Goal: Task Accomplishment & Management: Use online tool/utility

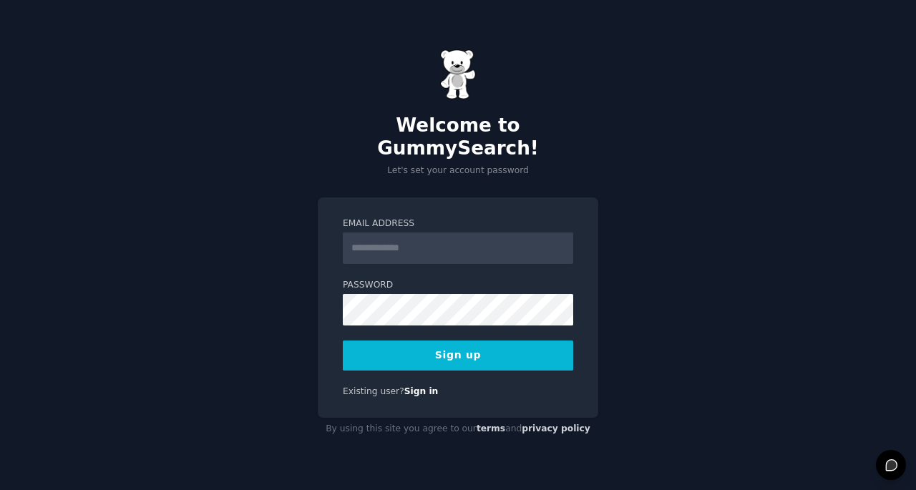
click at [538, 232] on input "Email Address" at bounding box center [458, 247] width 230 height 31
click at [514, 234] on input "Email Address" at bounding box center [458, 247] width 230 height 31
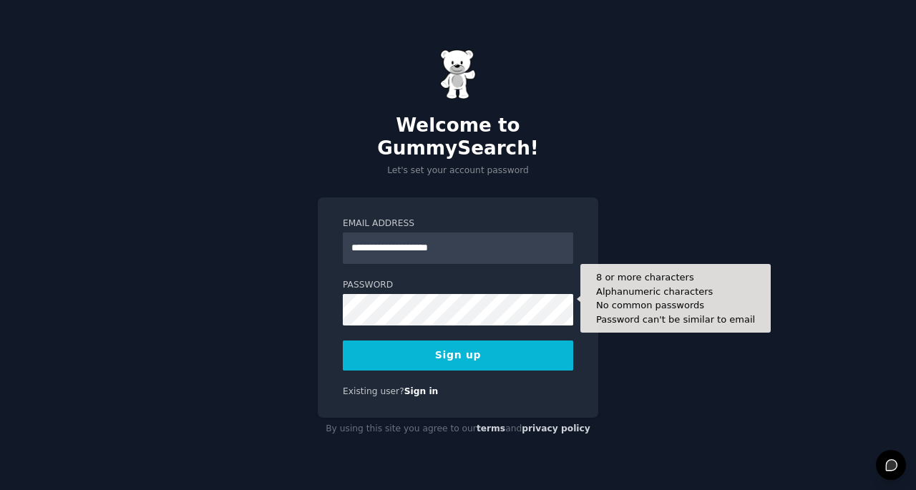
type input "**********"
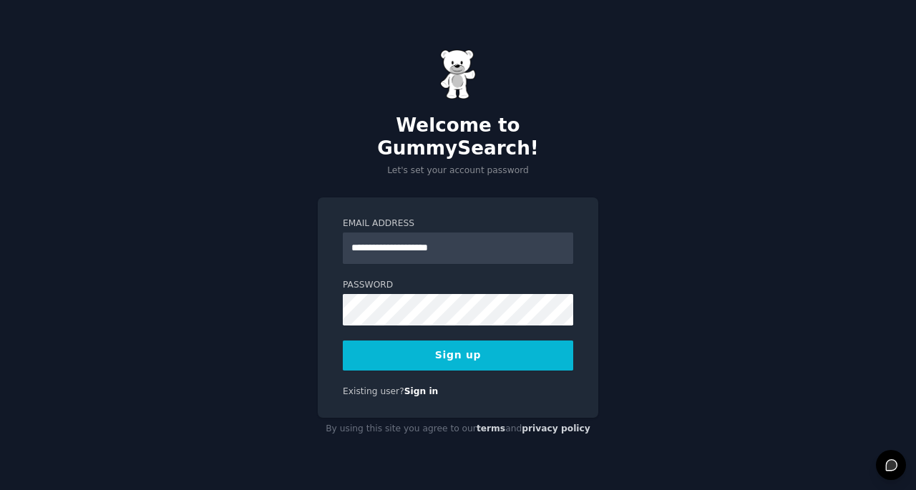
click at [483, 340] on button "Sign up" at bounding box center [458, 355] width 230 height 30
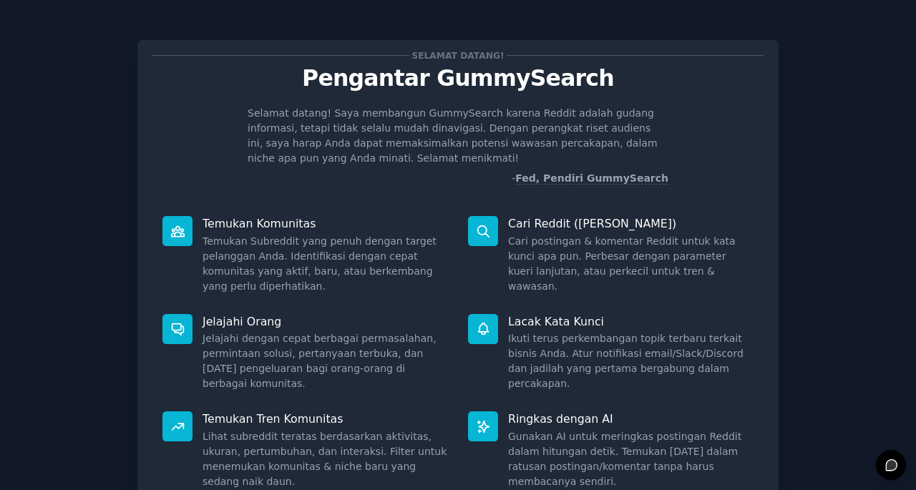
scroll to position [82, 0]
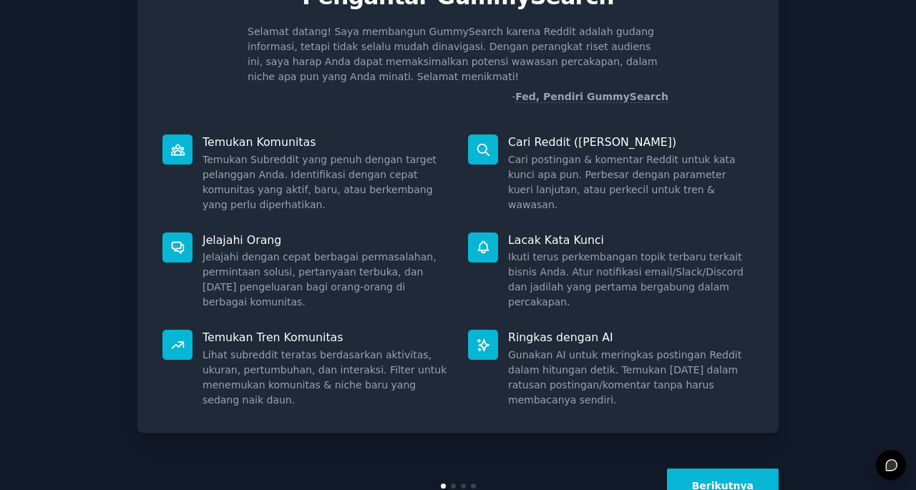
click at [709, 469] on button "Berikutnya" at bounding box center [723, 486] width 112 height 35
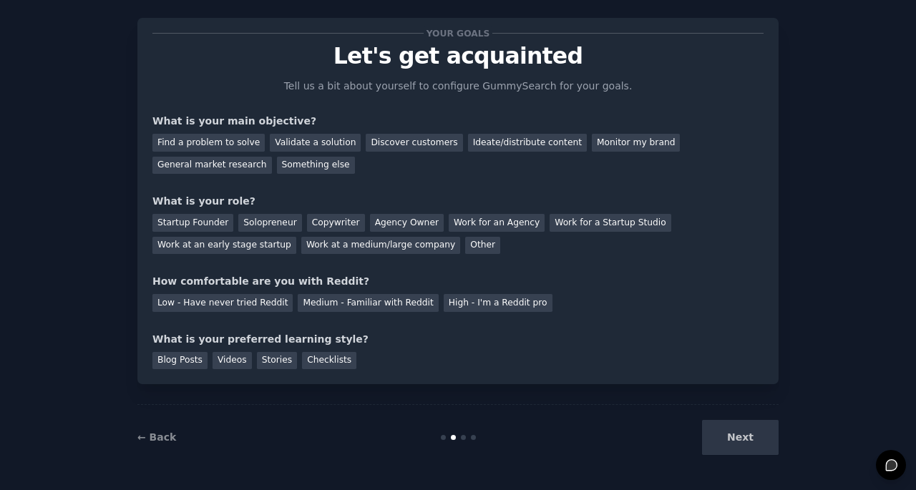
scroll to position [22, 0]
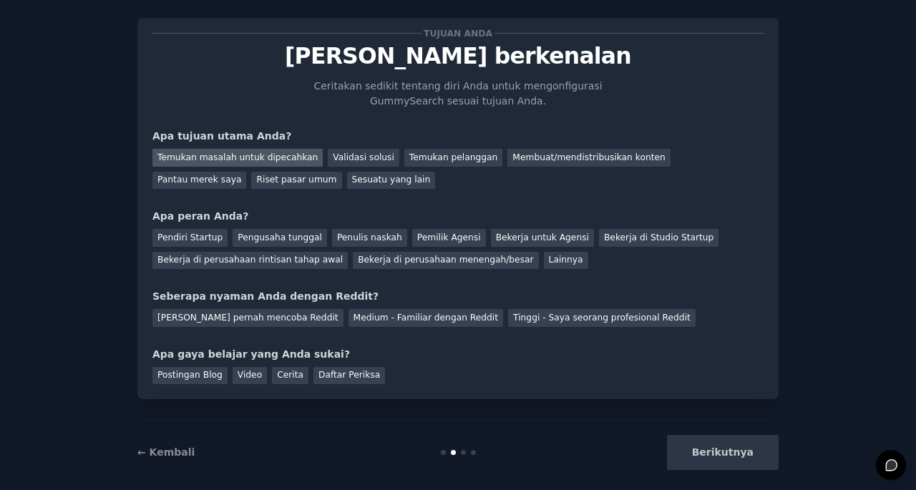
click at [259, 160] on div "Temukan masalah untuk dipecahkan" at bounding box center [237, 158] width 170 height 18
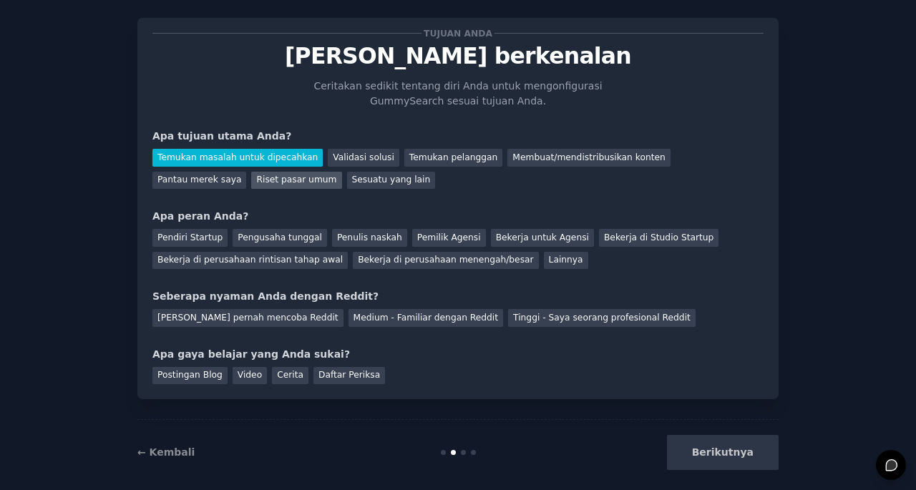
click at [251, 182] on div "Riset pasar umum" at bounding box center [296, 181] width 90 height 18
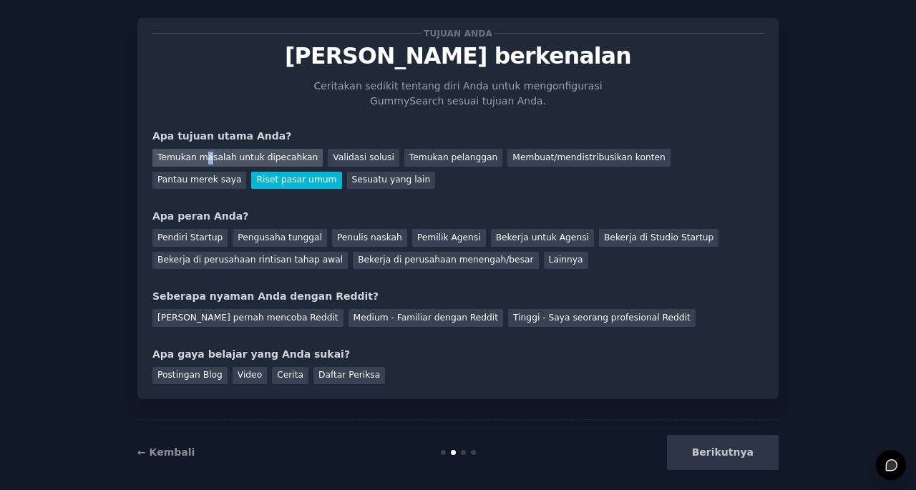
click at [199, 155] on div "Temukan masalah untuk dipecahkan" at bounding box center [237, 158] width 170 height 18
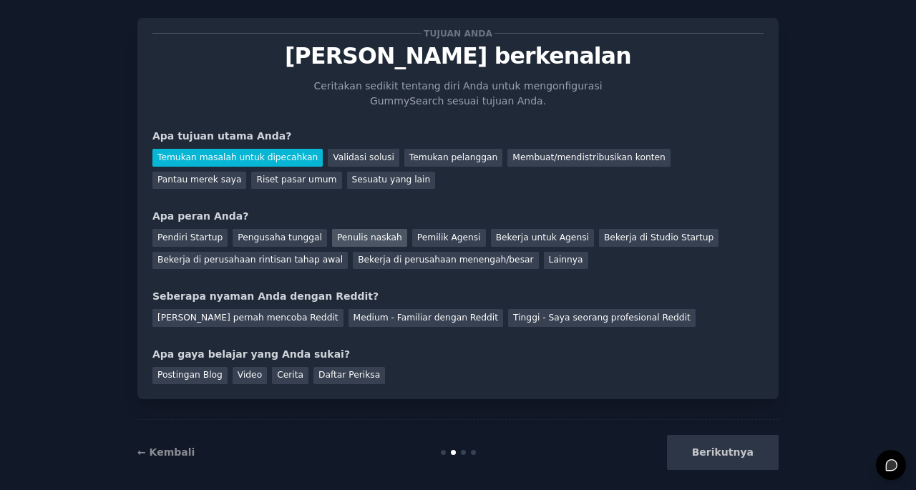
click at [332, 238] on div "Penulis naskah" at bounding box center [369, 238] width 75 height 18
click at [303, 315] on div "[PERSON_NAME] pernah mencoba Reddit" at bounding box center [247, 318] width 191 height 18
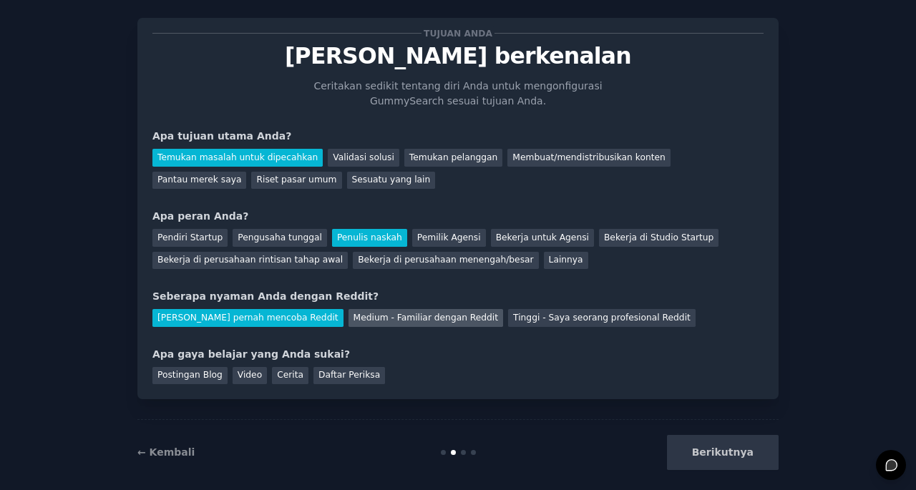
click at [350, 315] on div "Medium - Familiar dengan Reddit" at bounding box center [425, 318] width 155 height 18
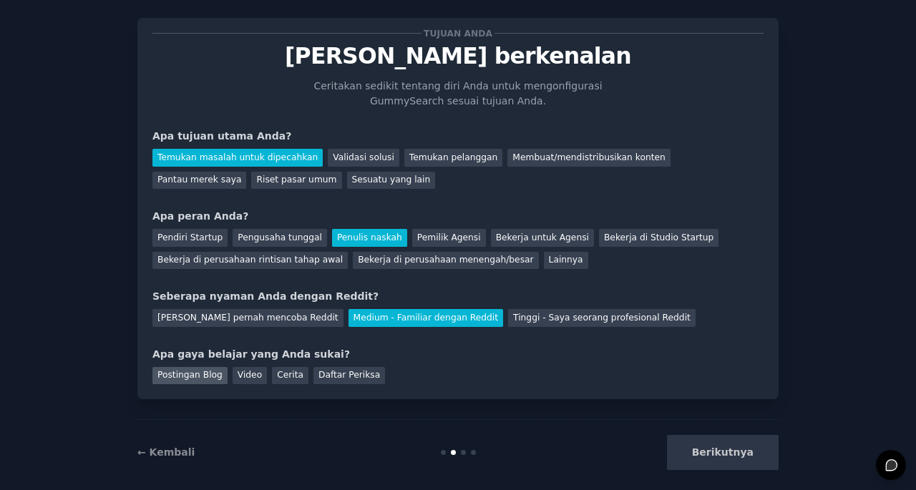
click at [185, 375] on div "Postingan Blog" at bounding box center [189, 376] width 75 height 18
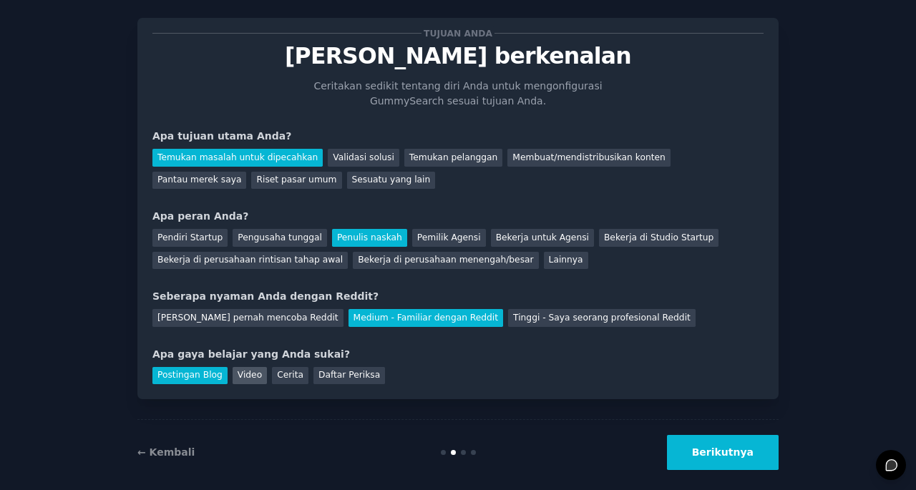
click at [232, 376] on div "Video" at bounding box center [249, 376] width 34 height 18
click at [190, 366] on div "Postingan Blog Video Cerita Daftar Periksa" at bounding box center [457, 373] width 611 height 23
click at [205, 375] on div "Postingan Blog" at bounding box center [189, 376] width 75 height 18
click at [734, 446] on button "Berikutnya" at bounding box center [723, 452] width 112 height 35
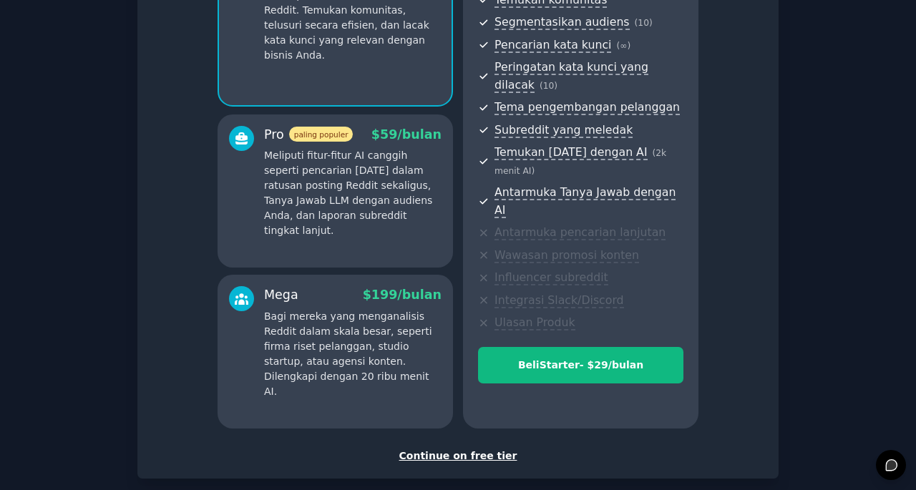
scroll to position [214, 0]
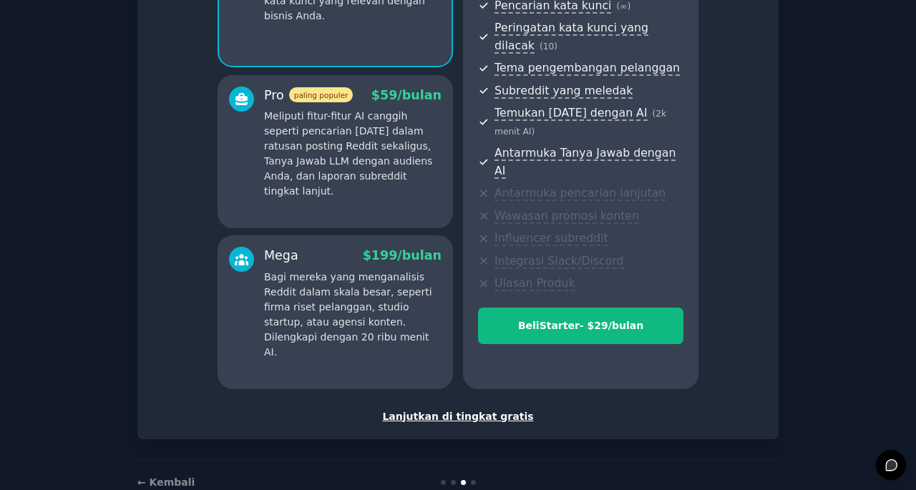
click at [480, 409] on div "Lanjutkan di tingkat gratis" at bounding box center [457, 416] width 611 height 15
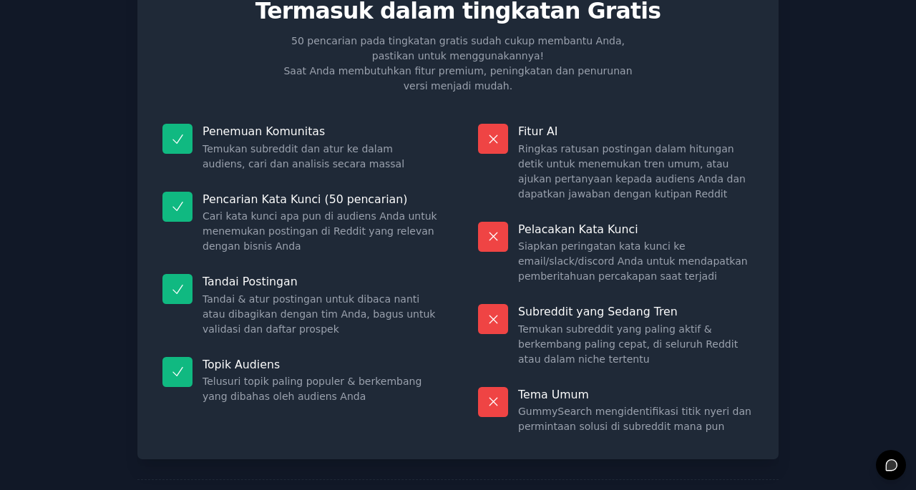
scroll to position [142, 0]
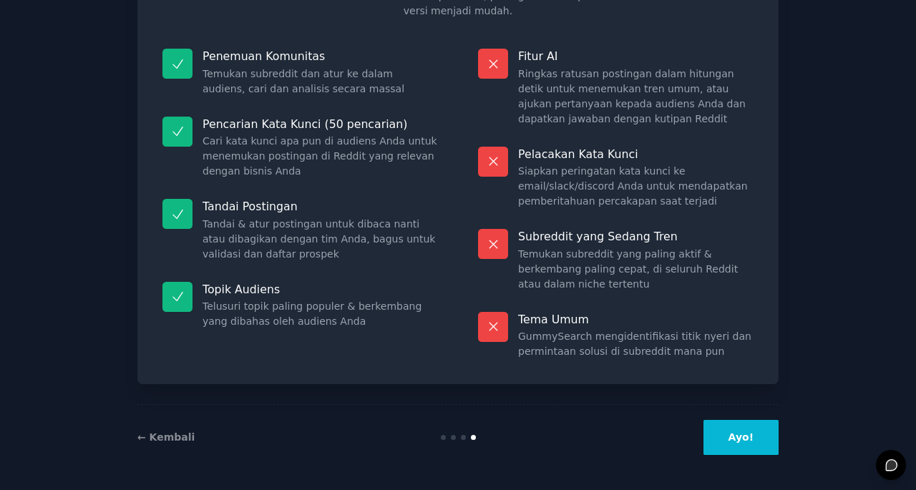
click at [729, 433] on button "Ayo!" at bounding box center [740, 437] width 75 height 35
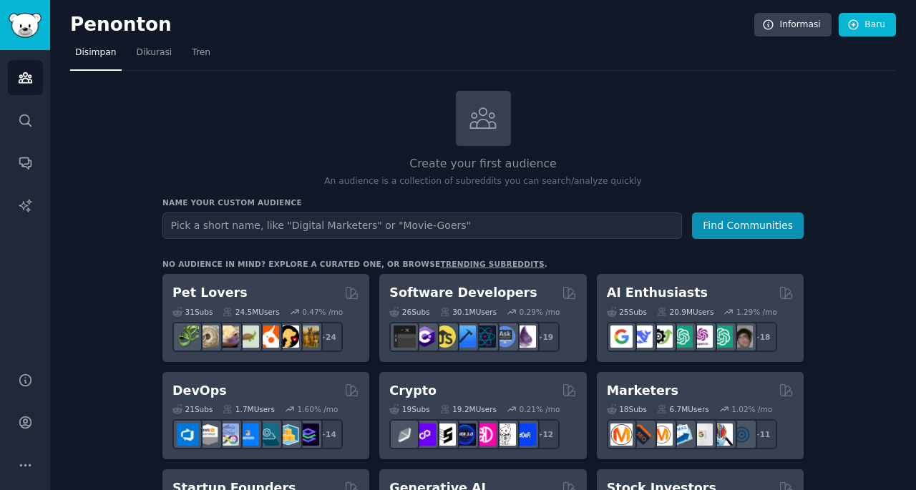
click at [489, 224] on input "text" at bounding box center [421, 225] width 519 height 26
type input "f"
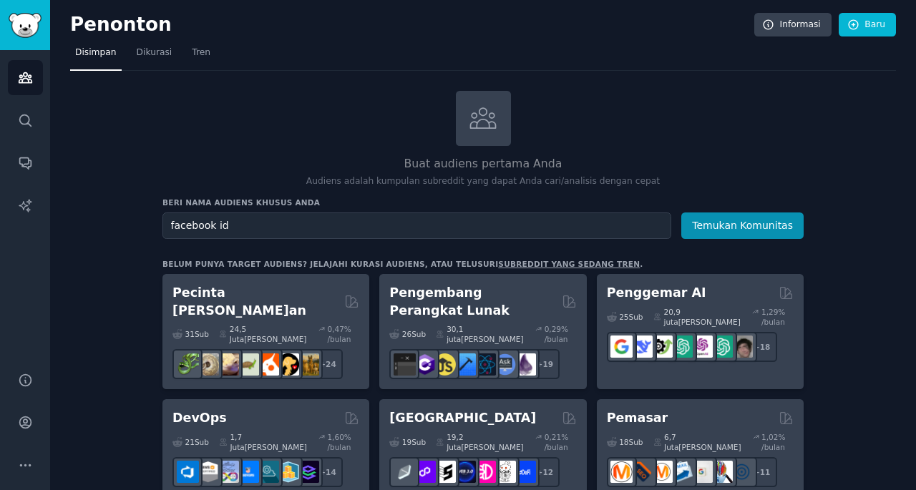
type input "facebook id"
click at [681, 212] on button "Temukan Komunitas" at bounding box center [742, 225] width 122 height 26
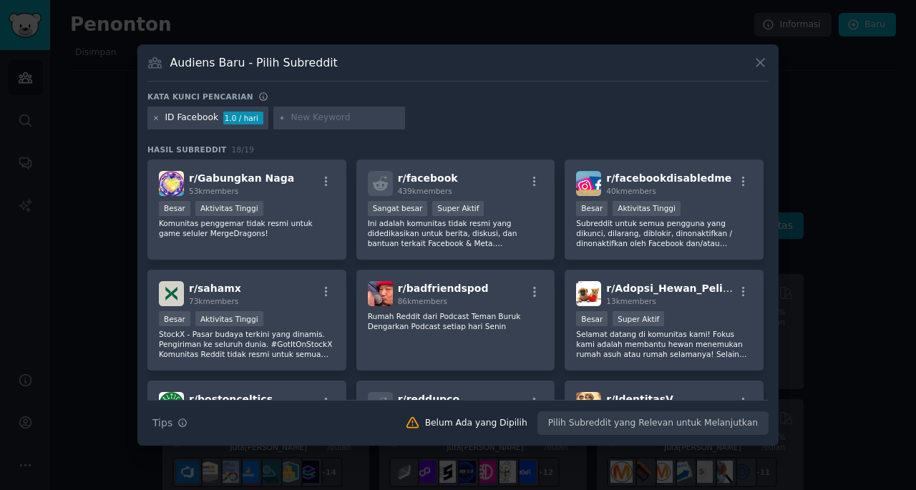
click at [155, 117] on icon at bounding box center [156, 118] width 8 height 8
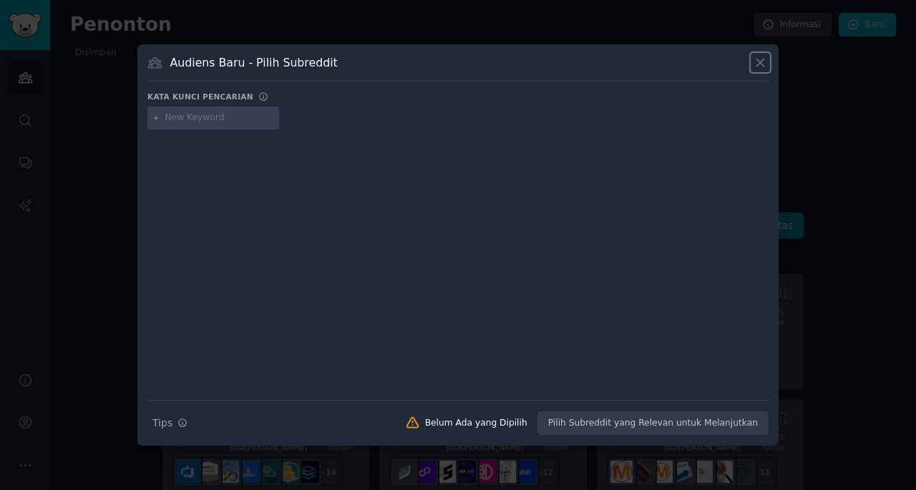
click at [764, 67] on icon at bounding box center [760, 62] width 15 height 15
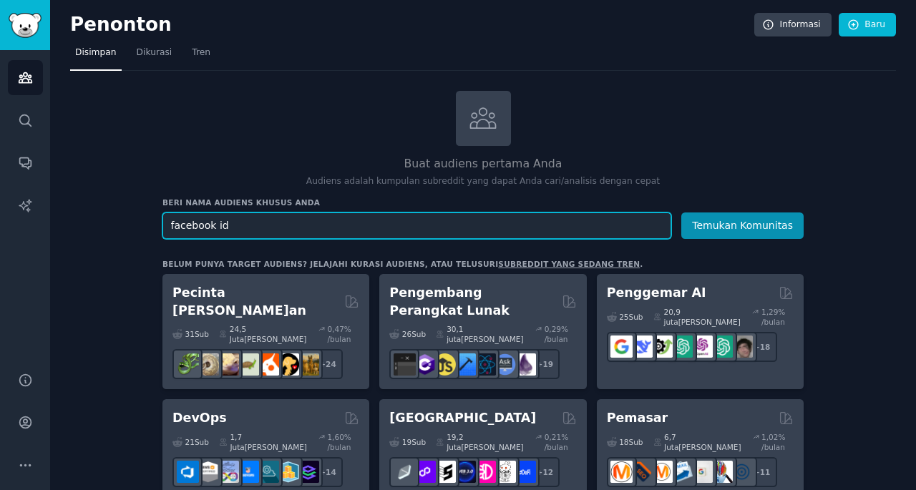
click at [474, 220] on input "facebook id" at bounding box center [416, 225] width 509 height 26
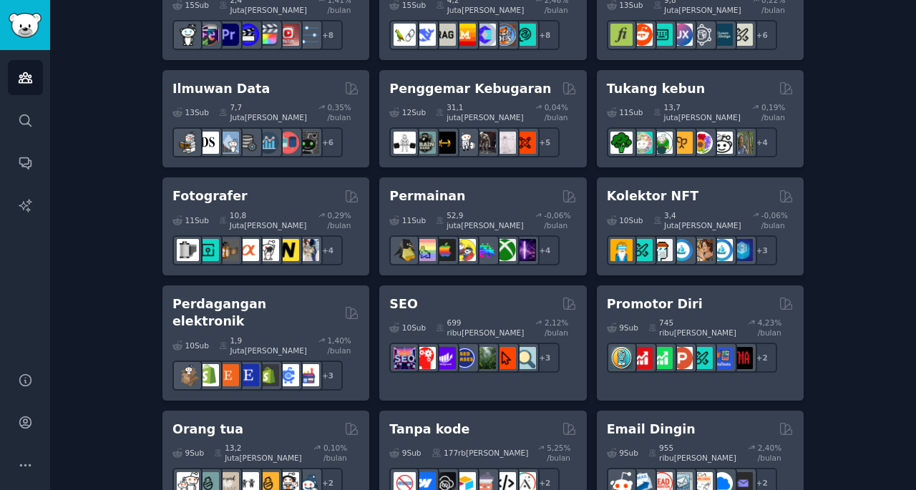
scroll to position [734, 0]
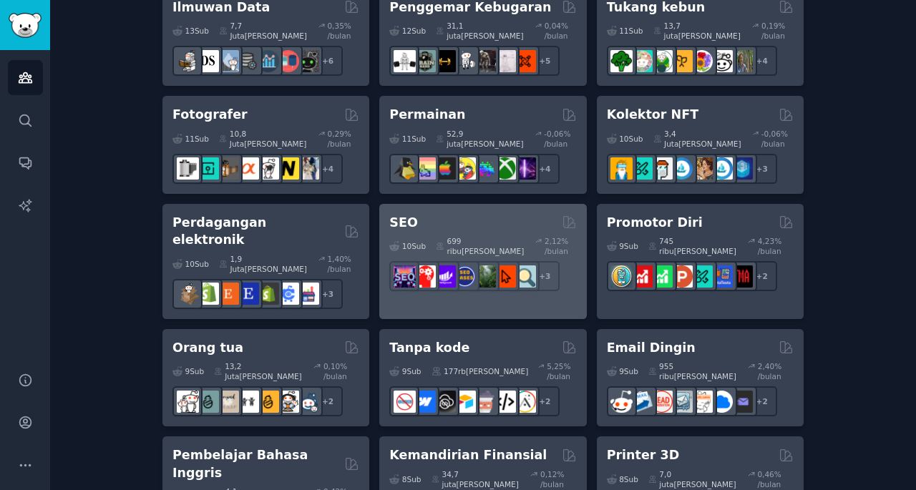
click at [501, 217] on div "SEO Curated by GummySearch" at bounding box center [482, 223] width 187 height 18
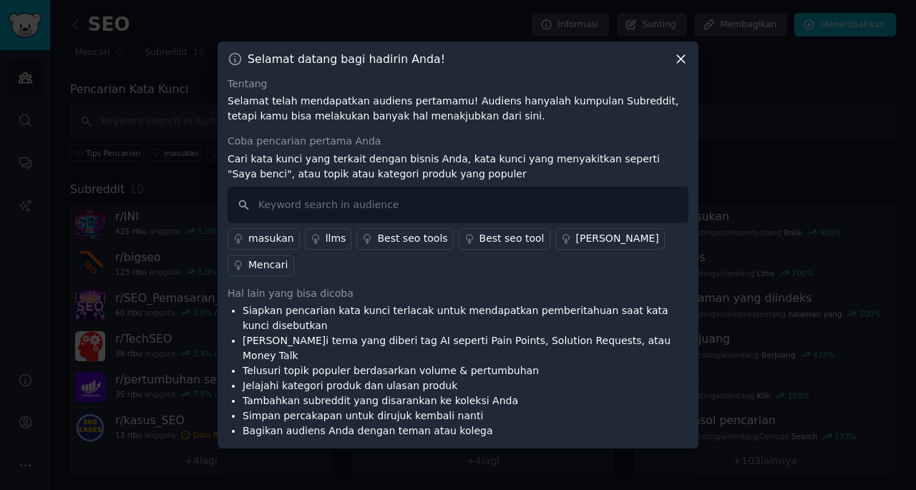
click at [284, 246] on div "masukan" at bounding box center [271, 238] width 46 height 15
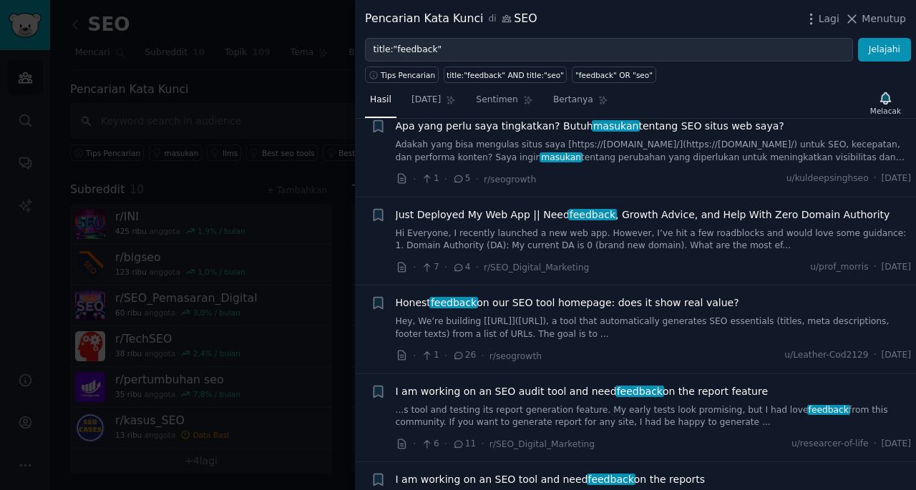
scroll to position [326, 0]
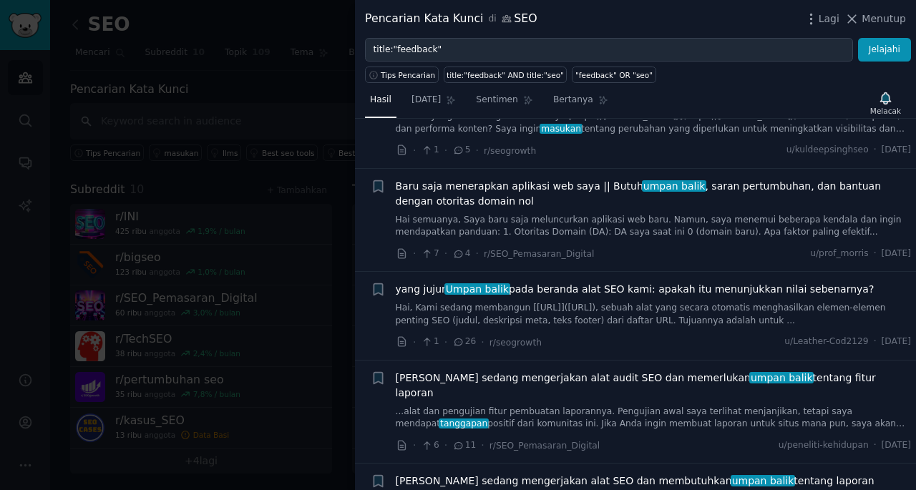
click at [660, 228] on link "Hai semuanya, Saya baru saja meluncurkan aplikasi web baru. Namun, saya menemui…" at bounding box center [654, 226] width 516 height 25
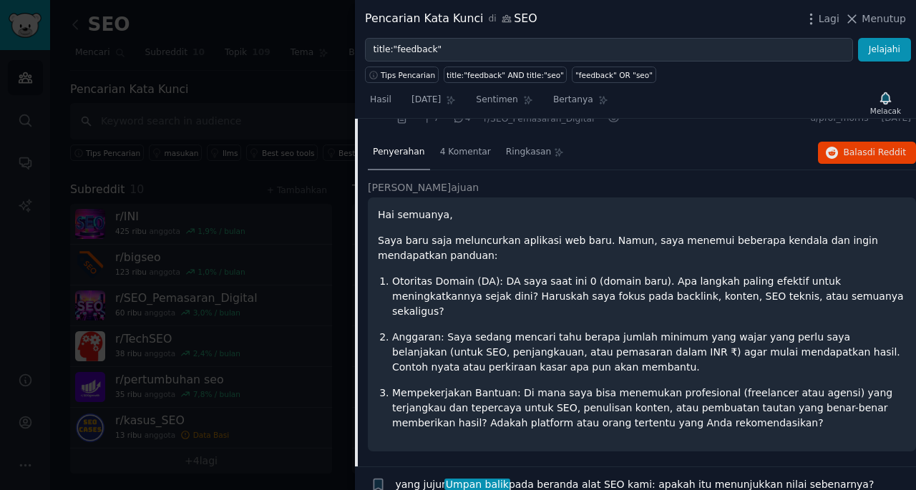
scroll to position [376, 0]
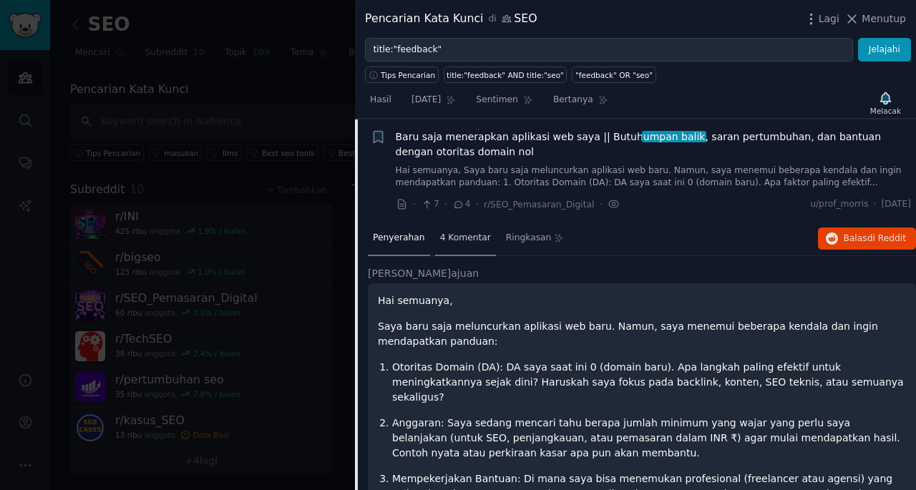
click at [454, 245] on div "4 Komentar" at bounding box center [465, 239] width 61 height 34
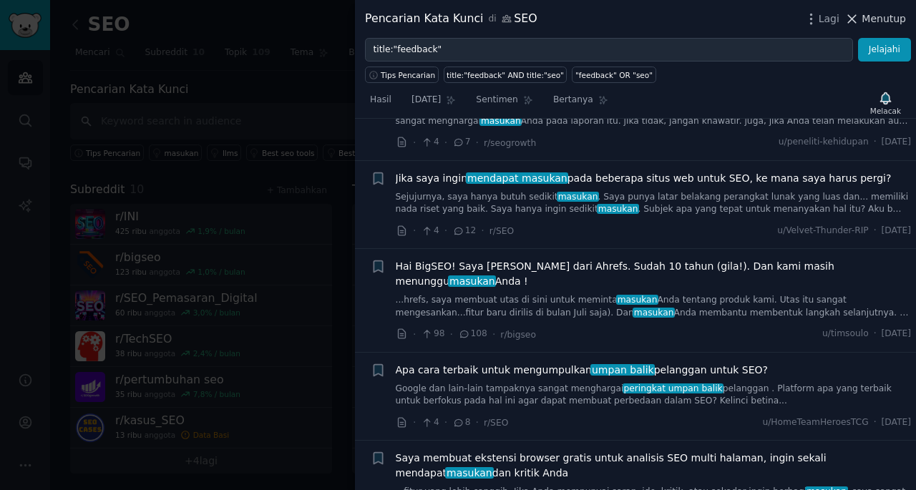
scroll to position [946, 0]
click at [856, 21] on icon at bounding box center [852, 19] width 8 height 8
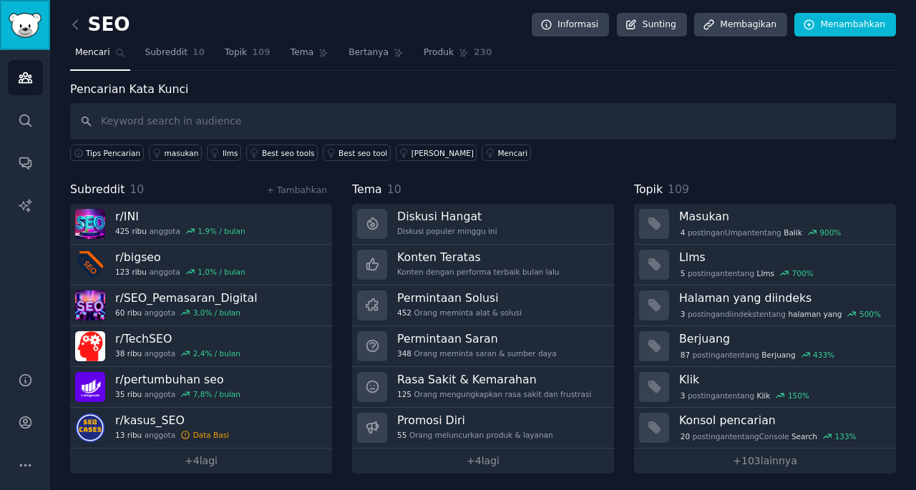
click at [31, 28] on img "Sidebar" at bounding box center [25, 25] width 33 height 25
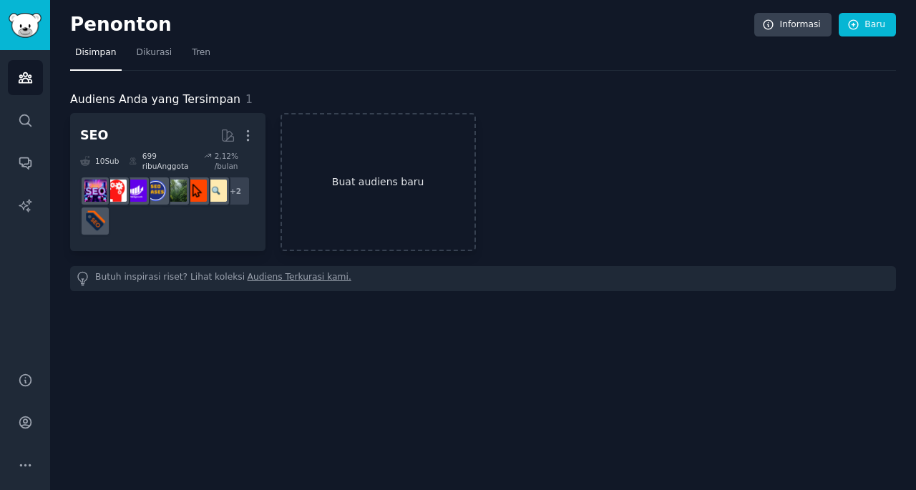
click at [376, 185] on link "Buat audiens baru" at bounding box center [377, 182] width 195 height 138
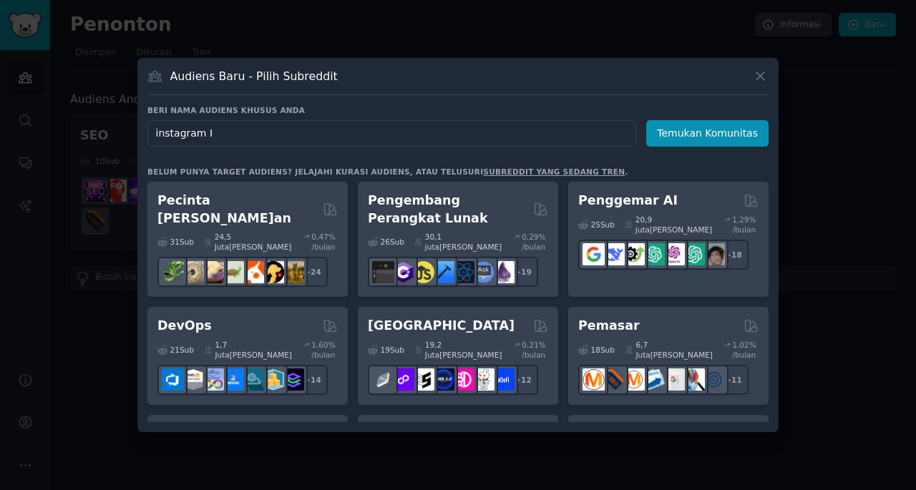
type input "instagram ID"
click button "Temukan Komunitas" at bounding box center [707, 133] width 122 height 26
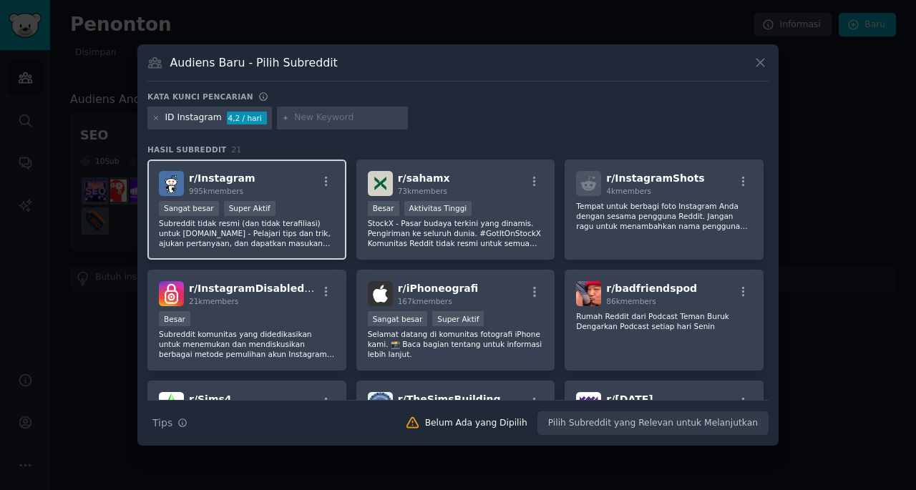
click at [290, 200] on div "r/ Instagram 995k members Sangat besar Super Aktif Subreddit tidak resmi (dan t…" at bounding box center [246, 210] width 199 height 101
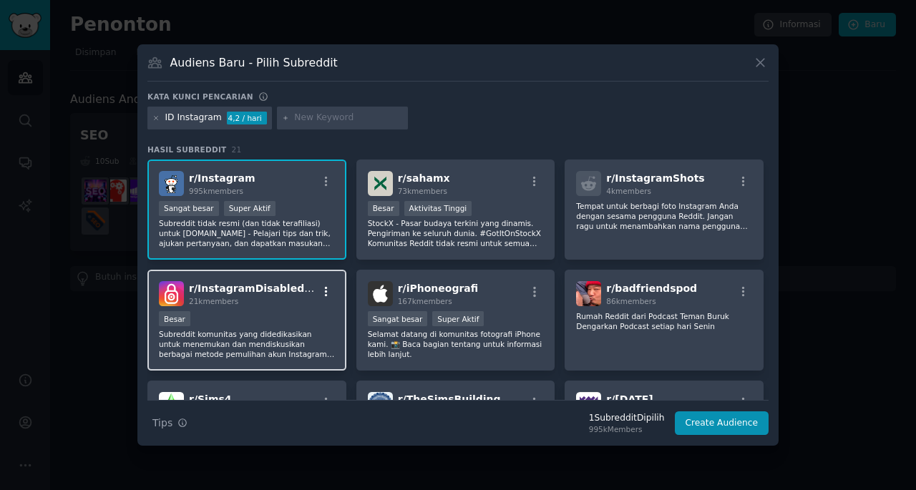
click at [321, 293] on icon "button" at bounding box center [326, 291] width 13 height 13
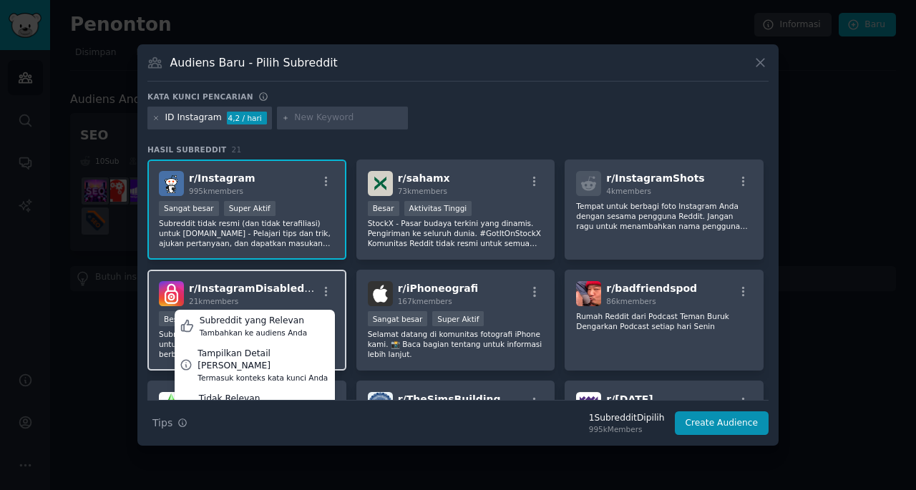
click at [303, 283] on div "r/ InstagramDisabledHelp 21k members Subreddit yang Relevan Tambahkan ke audien…" at bounding box center [247, 293] width 176 height 25
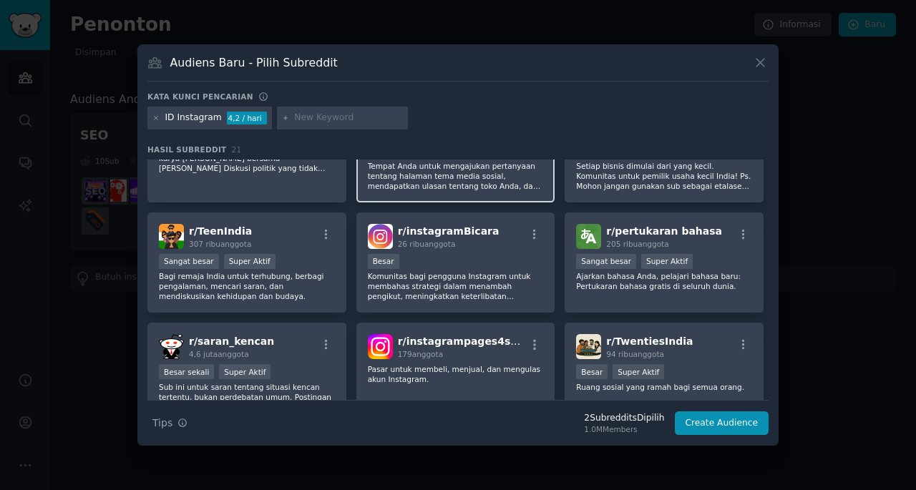
scroll to position [408, 0]
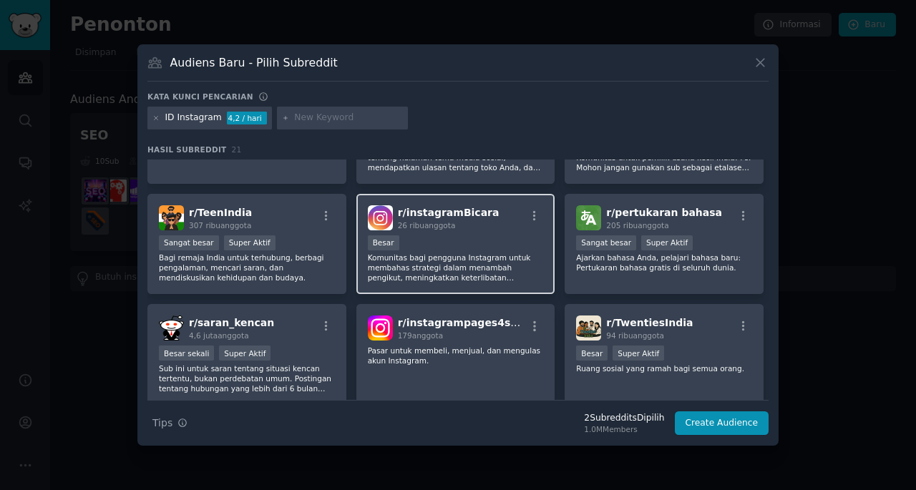
click at [436, 247] on div "Besar" at bounding box center [456, 244] width 176 height 18
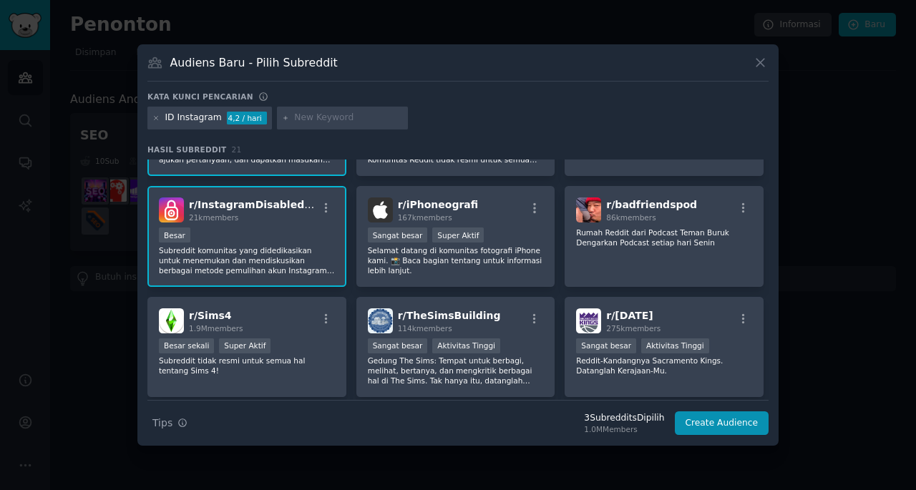
scroll to position [0, 0]
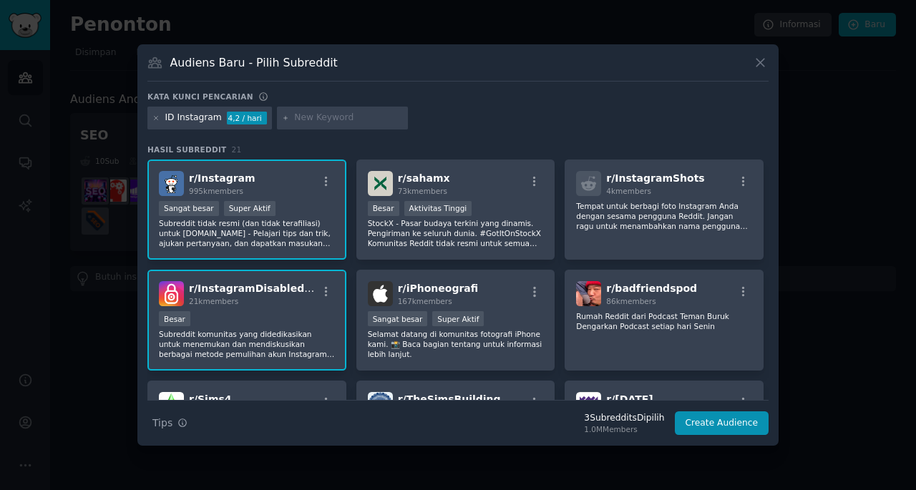
click at [345, 115] on input "text" at bounding box center [348, 118] width 109 height 13
type input "dev instagram"
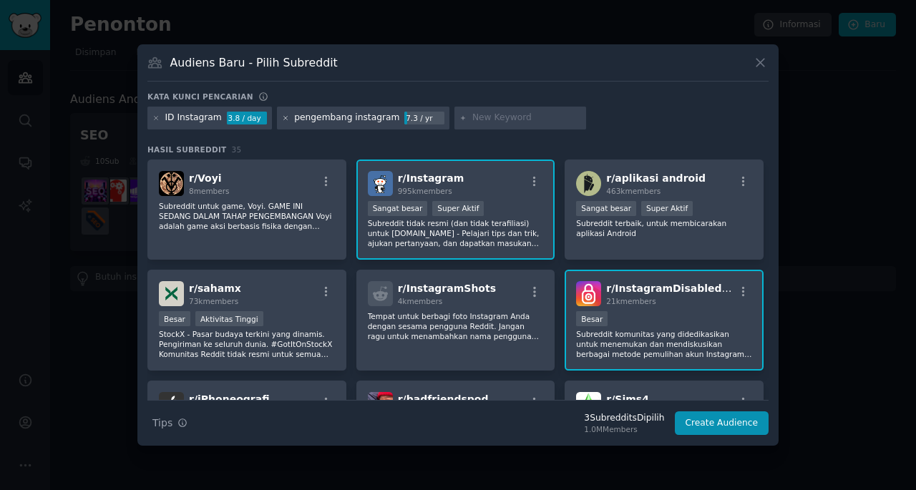
click at [282, 119] on icon at bounding box center [286, 118] width 8 height 8
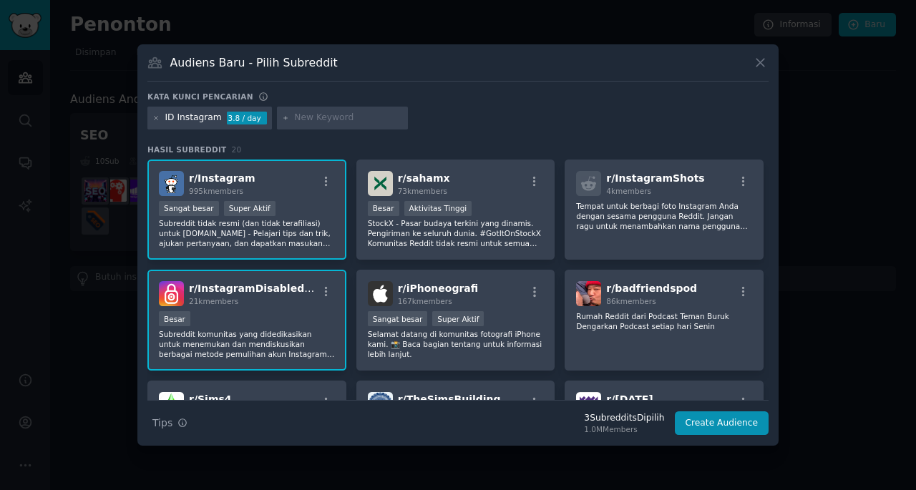
click at [328, 122] on input "text" at bounding box center [348, 118] width 109 height 13
type input "developers"
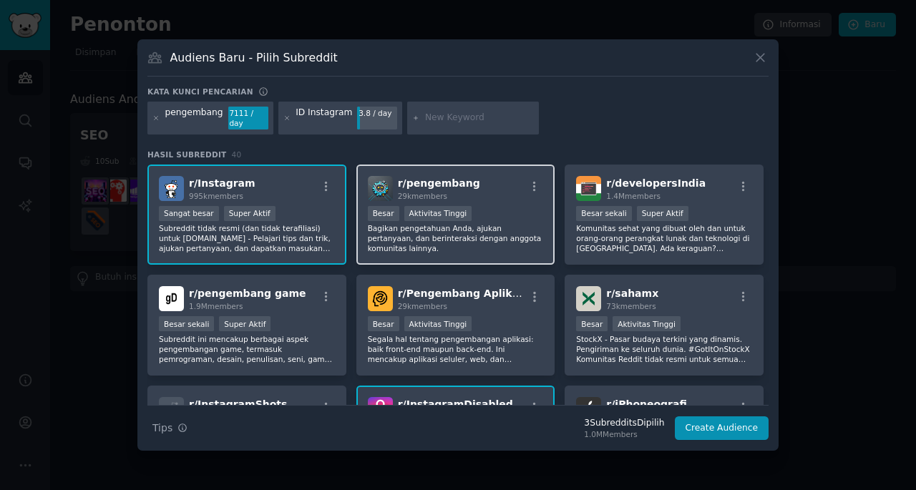
click at [523, 176] on div "r/ pengembang 29k members" at bounding box center [456, 188] width 176 height 25
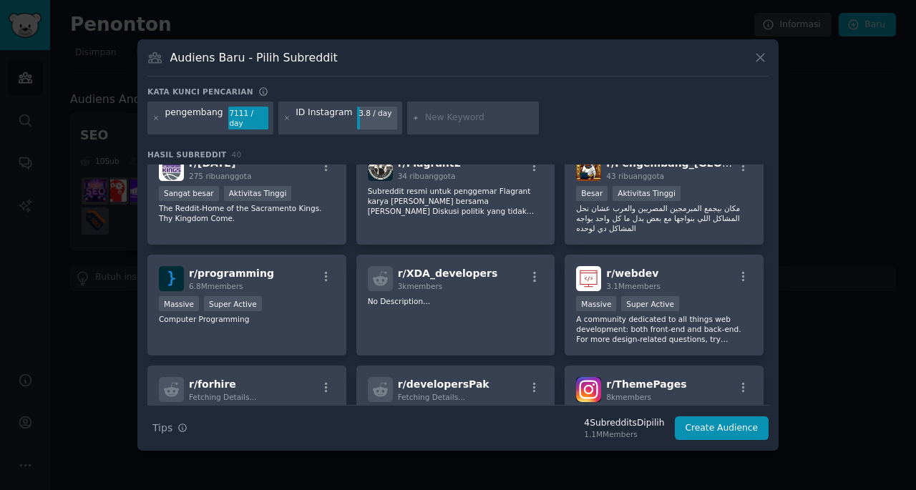
scroll to position [463, 0]
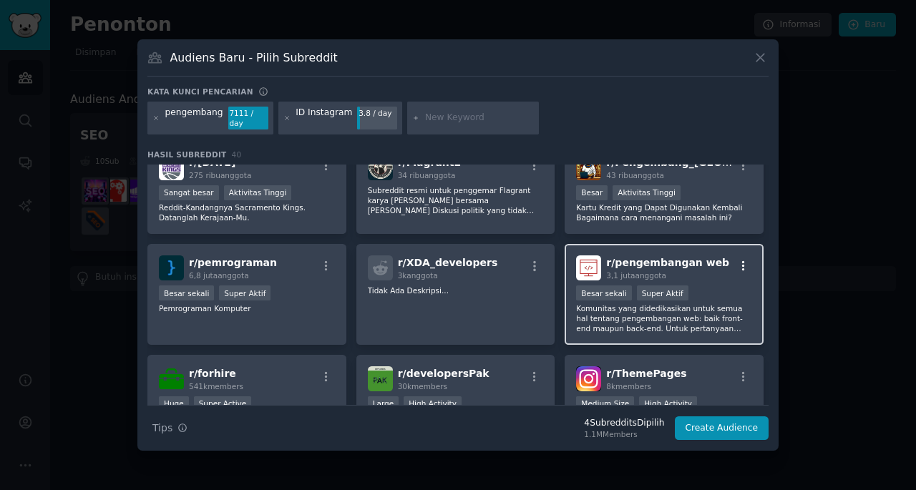
click at [737, 260] on icon "button" at bounding box center [743, 266] width 13 height 13
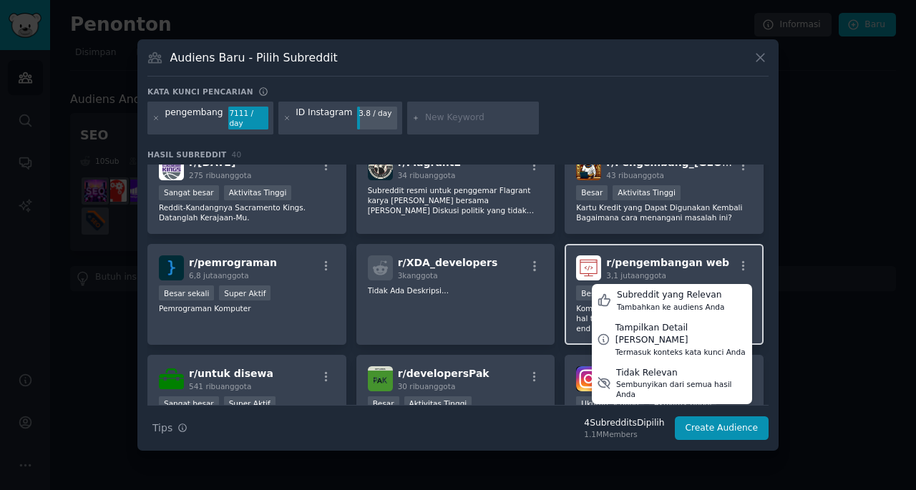
click at [701, 255] on div "r/ pengembangan web 3,1 juta anggota Subreddit yang Relevan Tambahkan ke audien…" at bounding box center [664, 267] width 176 height 25
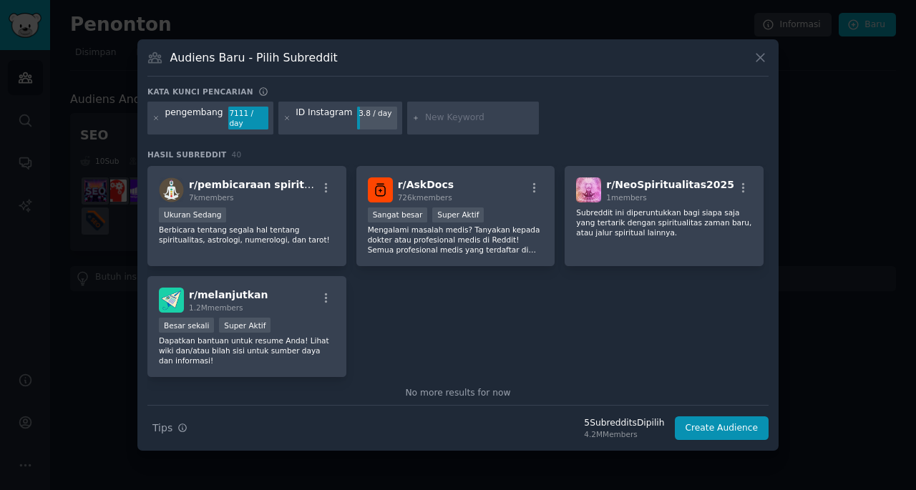
scroll to position [1327, 0]
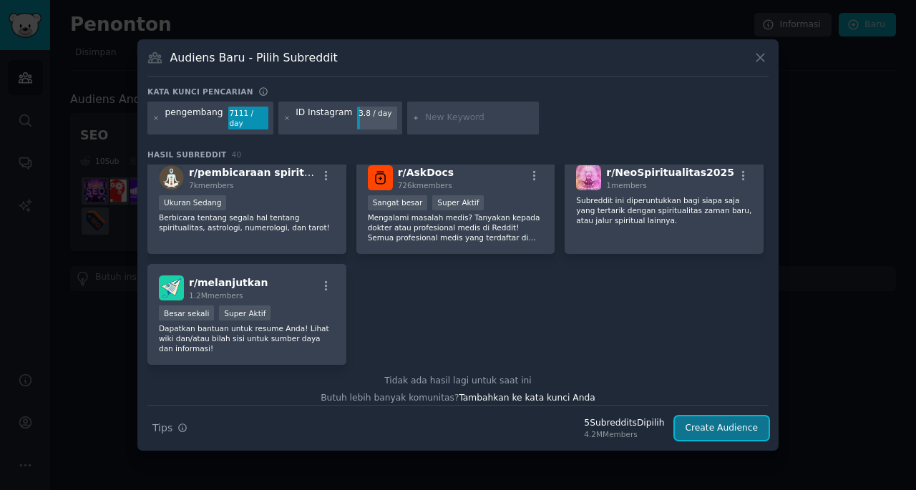
click at [712, 426] on button "Create Audience" at bounding box center [722, 428] width 94 height 24
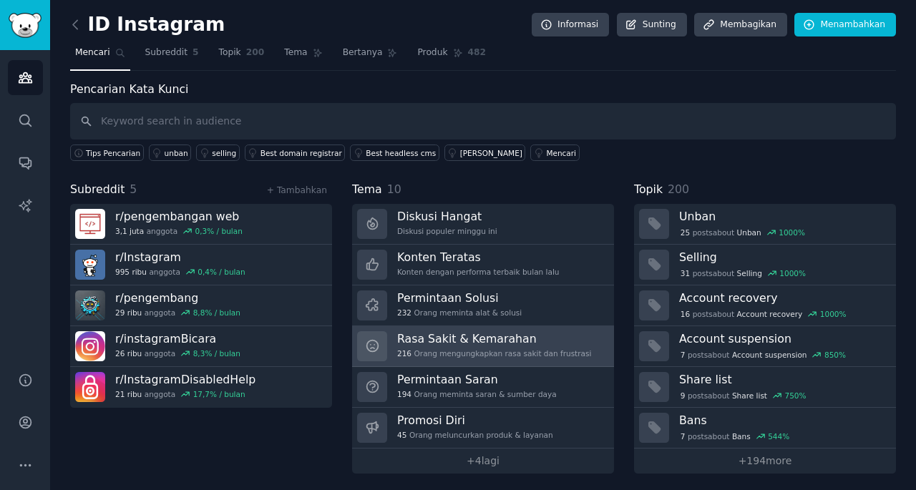
click at [449, 333] on h3 "Rasa Sakit & Kemarahan" at bounding box center [494, 338] width 194 height 15
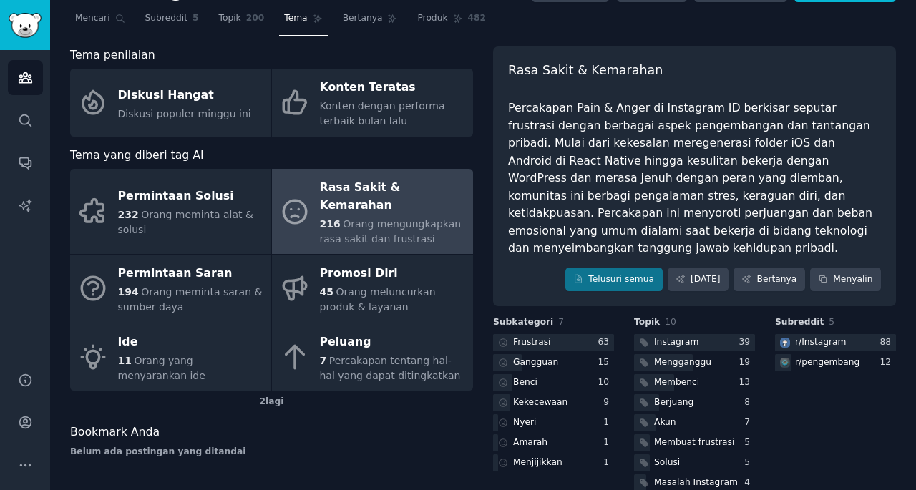
scroll to position [81, 0]
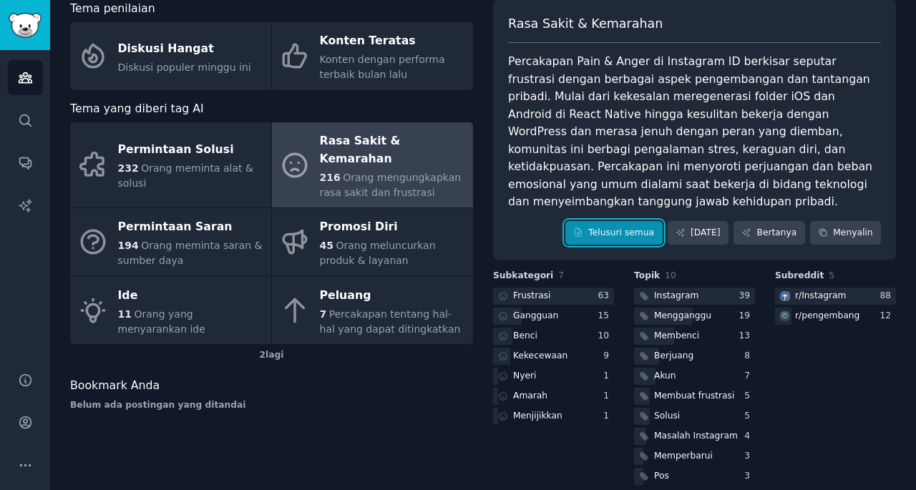
click at [653, 222] on link "Telusuri semua" at bounding box center [613, 233] width 97 height 24
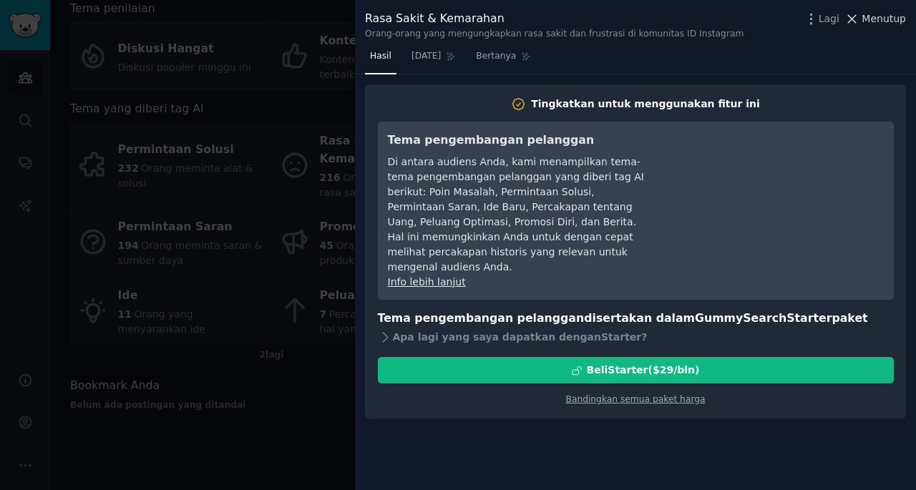
click at [874, 19] on span "Menutup" at bounding box center [883, 18] width 44 height 15
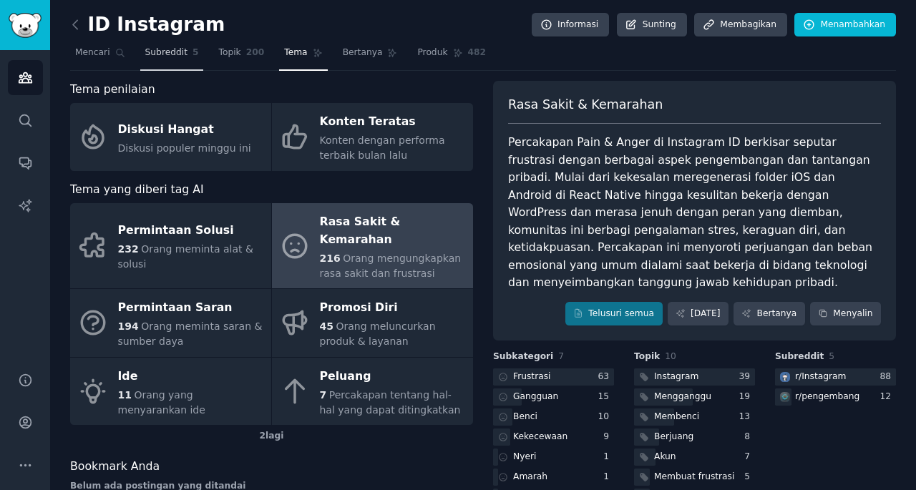
click at [174, 58] on span "Subreddit" at bounding box center [166, 52] width 42 height 13
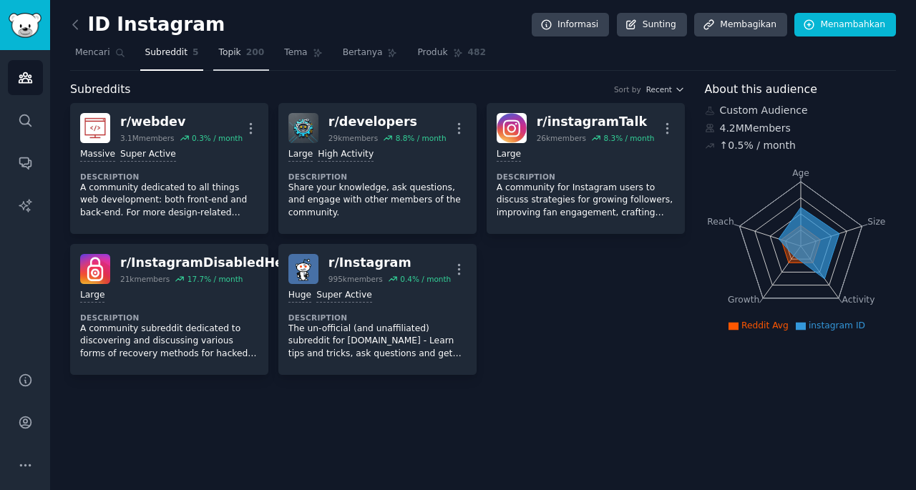
click at [218, 58] on span "Topik" at bounding box center [229, 52] width 22 height 13
